Goal: Find specific page/section: Find specific page/section

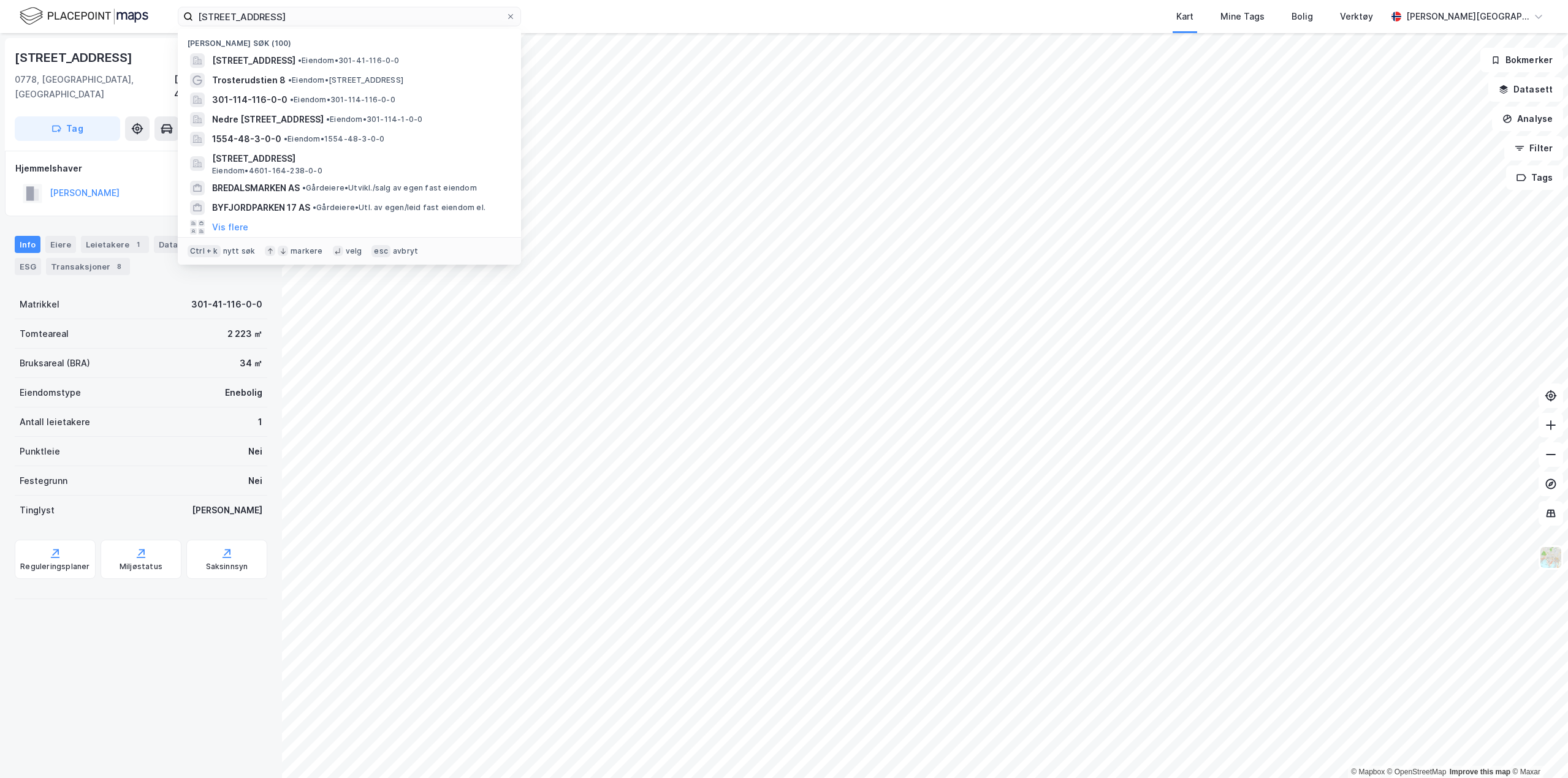
click at [0, 0] on html "trosterudveien 19 Nylige søk (100) [STREET_ADDRESS] • Eiendom • 301-41-116-0-0 …" at bounding box center [784, 389] width 1568 height 778
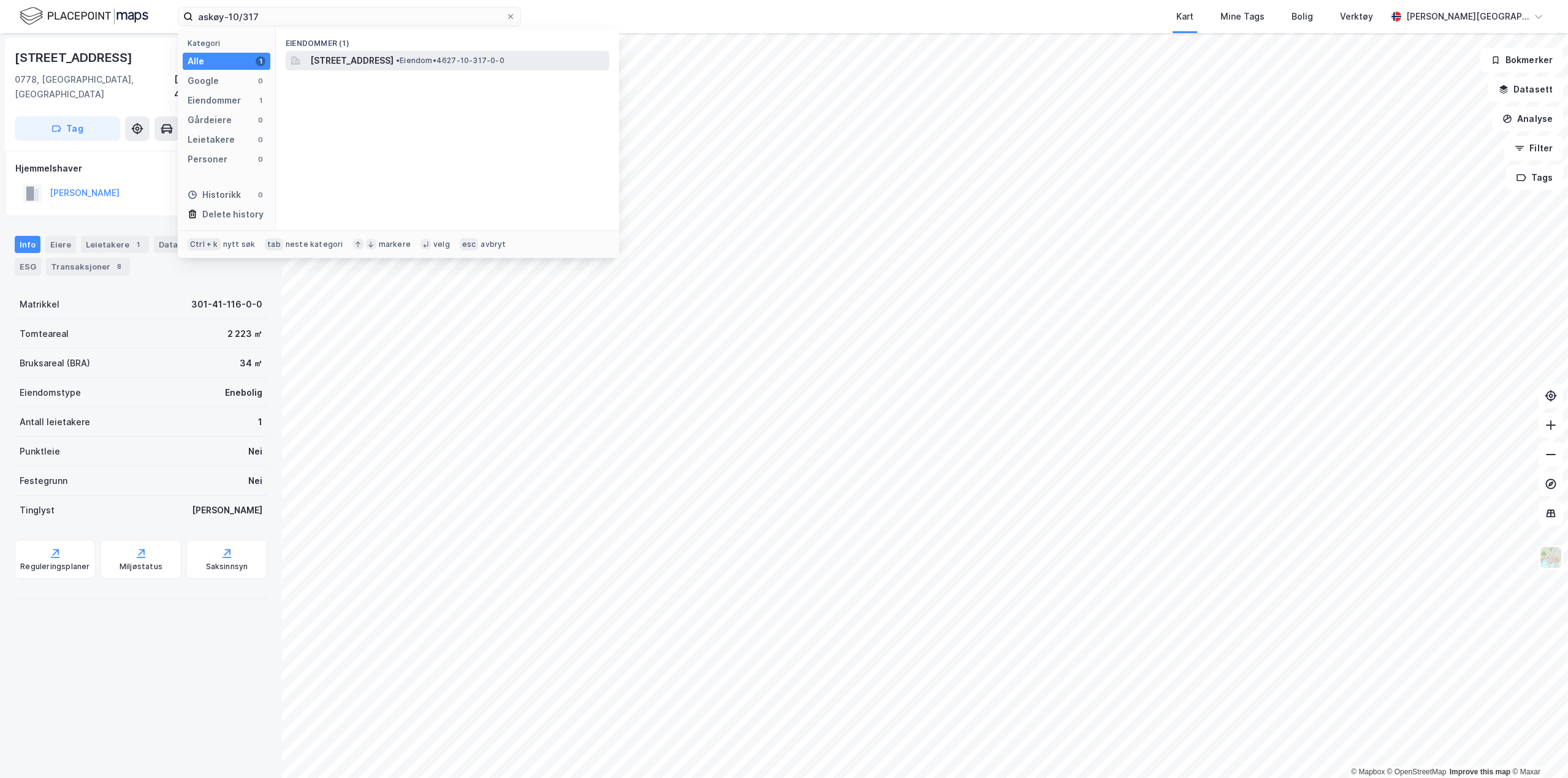
type input "askøy-10/317"
